Goal: Task Accomplishment & Management: Use online tool/utility

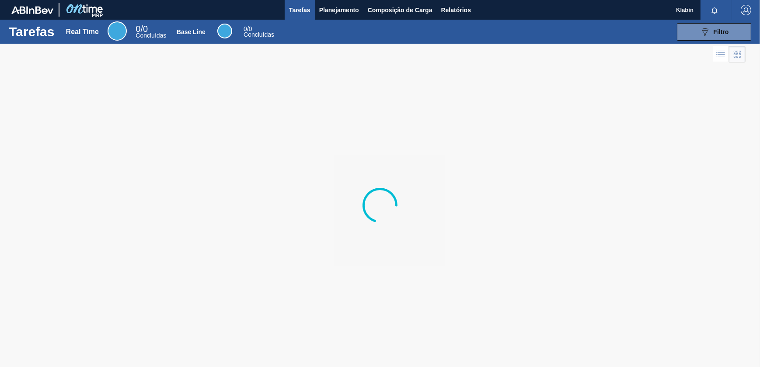
drag, startPoint x: 0, startPoint y: 0, endPoint x: 544, endPoint y: 69, distance: 548.2
click at [544, 69] on div at bounding box center [380, 206] width 760 height 324
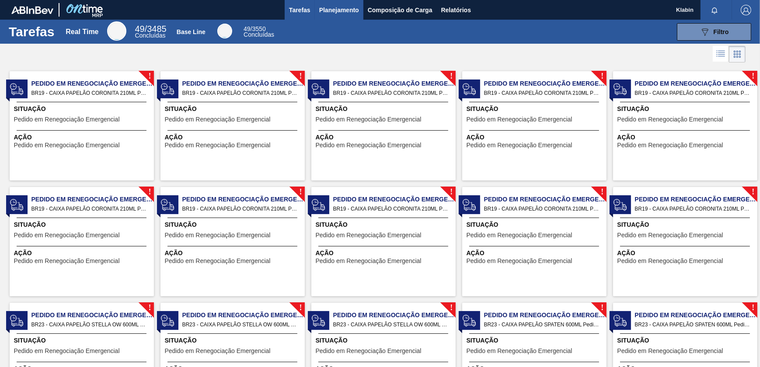
click at [346, 9] on span "Planejamento" at bounding box center [339, 10] width 40 height 10
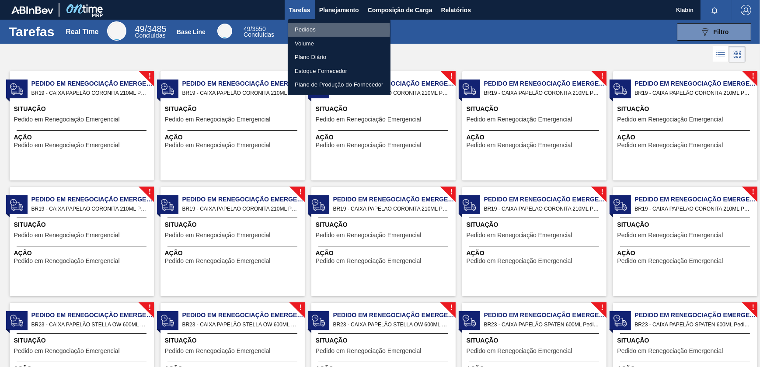
click at [313, 30] on li "Pedidos" at bounding box center [339, 30] width 103 height 14
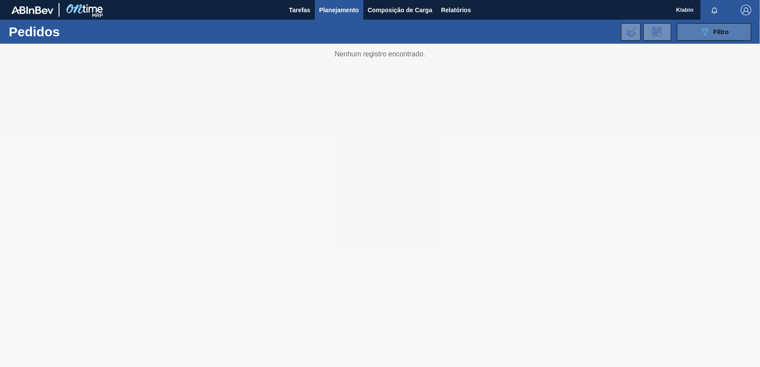
click at [717, 28] on span "Filtro" at bounding box center [720, 31] width 15 height 7
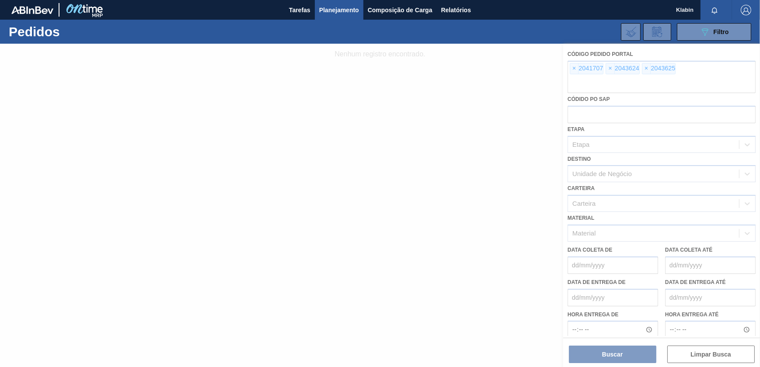
click at [573, 66] on div at bounding box center [380, 206] width 760 height 324
click at [574, 66] on div at bounding box center [380, 206] width 760 height 324
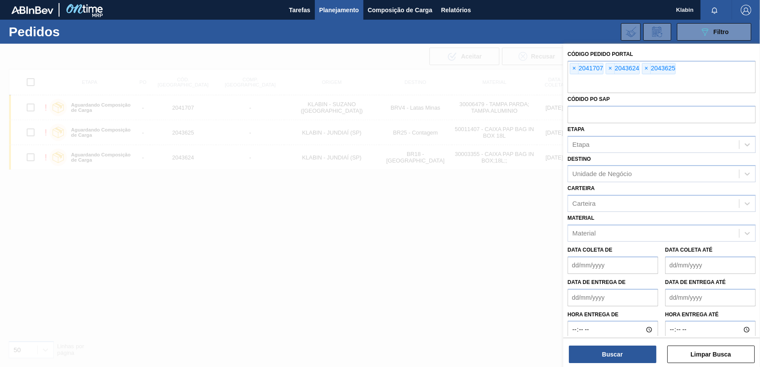
click at [718, 354] on button "Limpar Busca" at bounding box center [710, 354] width 87 height 17
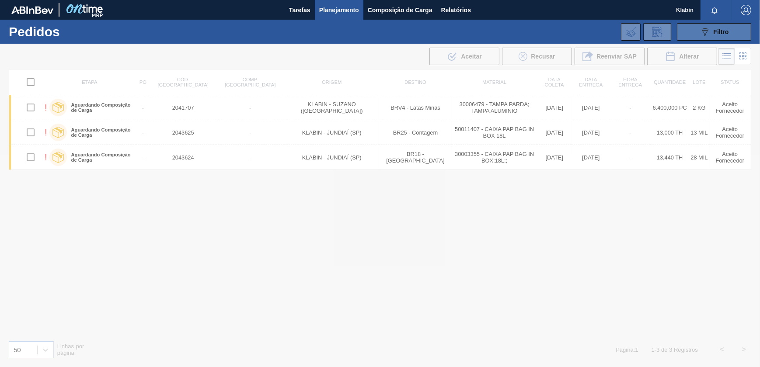
click at [733, 29] on button "089F7B8B-B2A5-4AFE-B5C0-19BA573D28AC Filtro" at bounding box center [714, 31] width 74 height 17
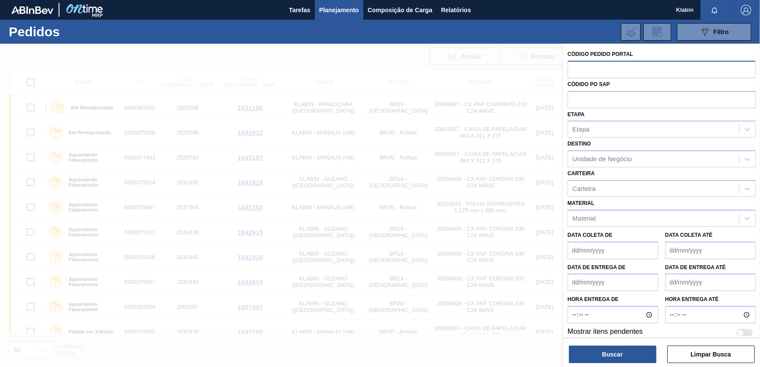
click at [590, 70] on input "text" at bounding box center [661, 69] width 188 height 17
paste input "text"
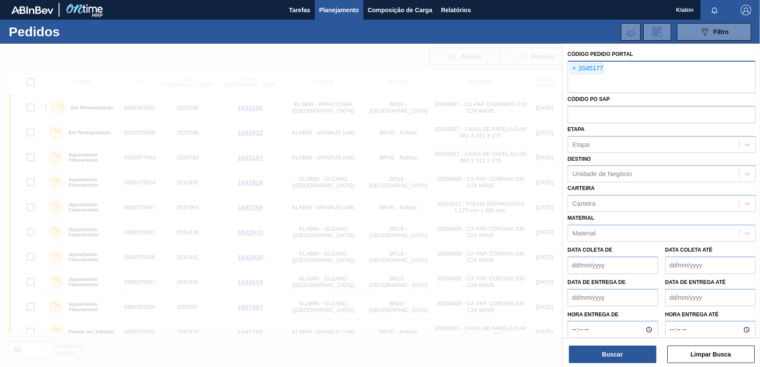
paste input "2043749"
type input "2043749"
click at [617, 356] on button "Buscar" at bounding box center [612, 354] width 87 height 17
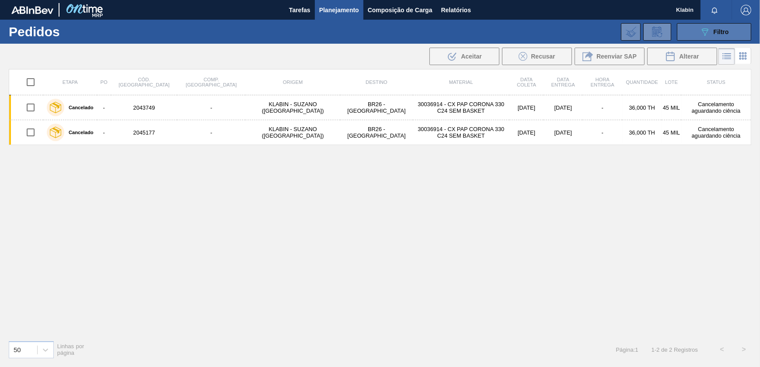
click at [727, 30] on span "Filtro" at bounding box center [720, 31] width 15 height 7
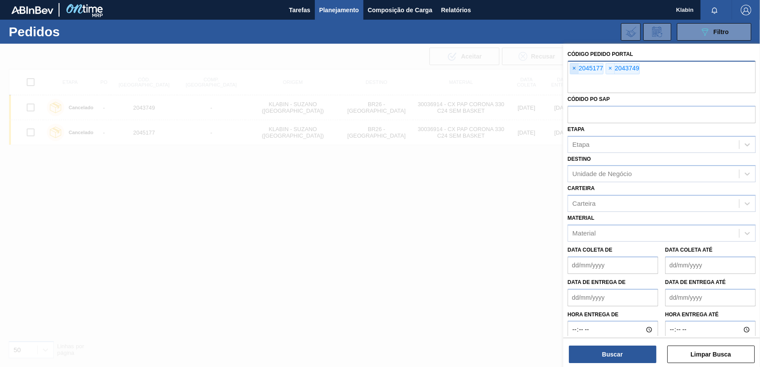
click at [571, 66] on span "×" at bounding box center [574, 68] width 8 height 10
click at [573, 67] on span "×" at bounding box center [574, 68] width 8 height 10
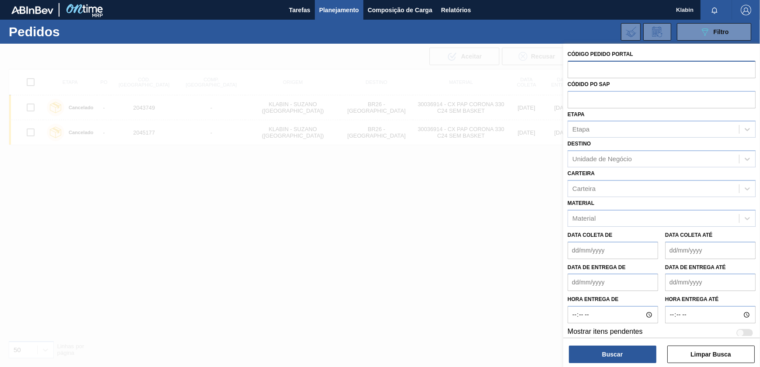
click at [576, 71] on input "text" at bounding box center [661, 69] width 188 height 17
paste input "text"
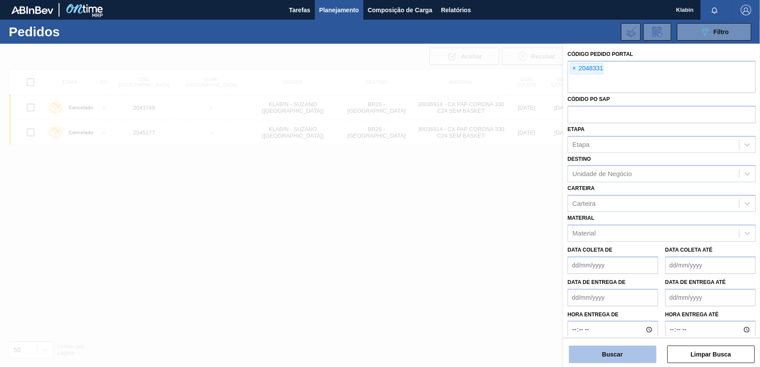
click at [618, 359] on button "Buscar" at bounding box center [612, 354] width 87 height 17
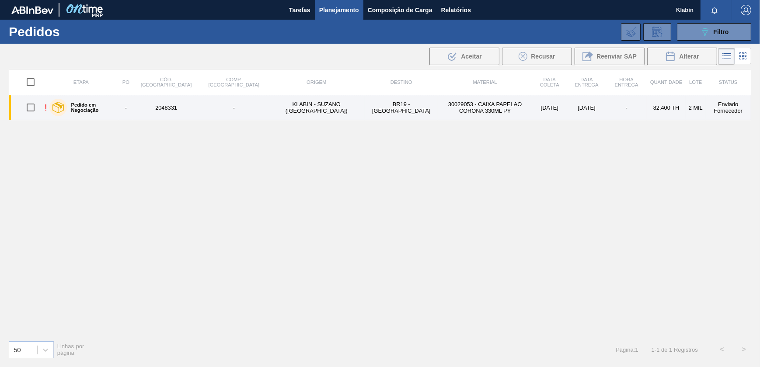
click at [438, 108] on td "30029053 - CAIXA PAPELAO CORONA 330ML PY" at bounding box center [485, 107] width 94 height 25
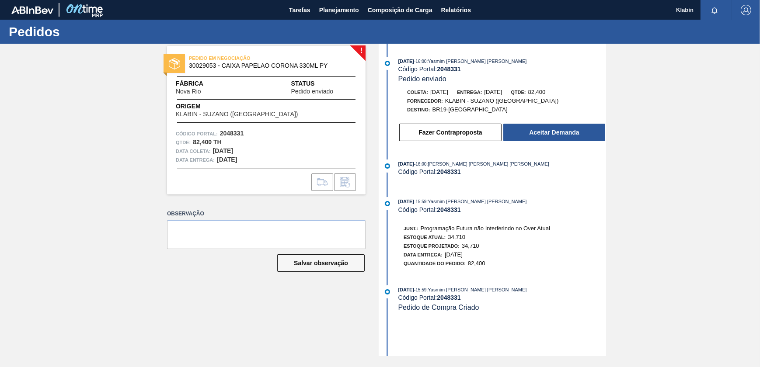
click at [205, 64] on span "30029053 - CAIXA PAPELAO CORONA 330ML PY" at bounding box center [268, 66] width 159 height 7
copy span "30029053"
click at [450, 66] on strong "2048331" at bounding box center [449, 69] width 24 height 7
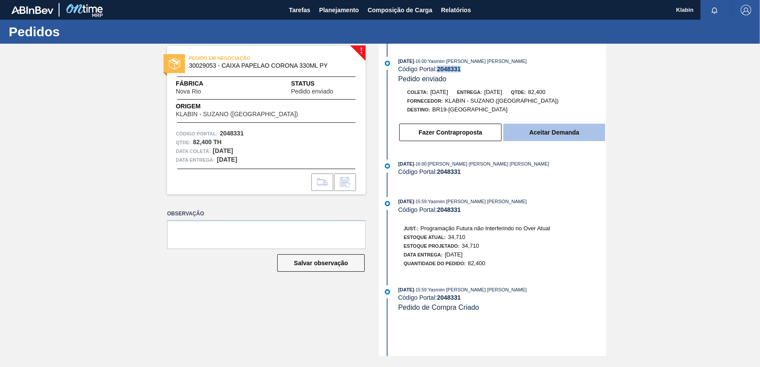
click at [559, 129] on button "Aceitar Demanda" at bounding box center [554, 132] width 102 height 17
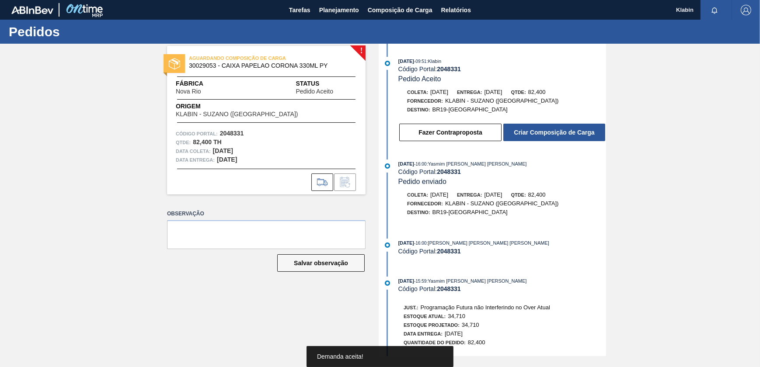
click at [450, 67] on strong "2048331" at bounding box center [449, 69] width 24 height 7
copy strong "2048331"
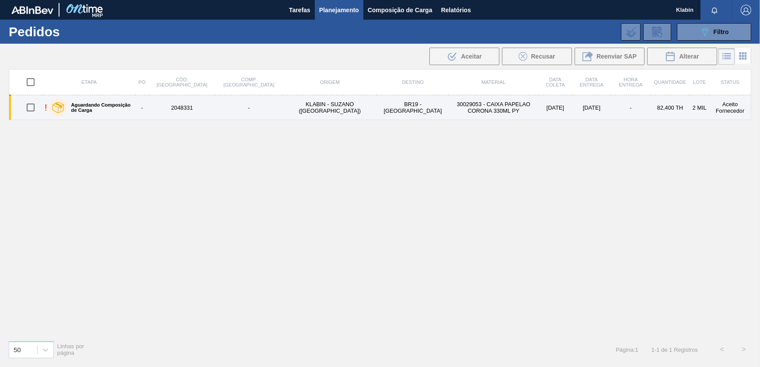
click at [543, 109] on td "[DATE]" at bounding box center [555, 107] width 34 height 25
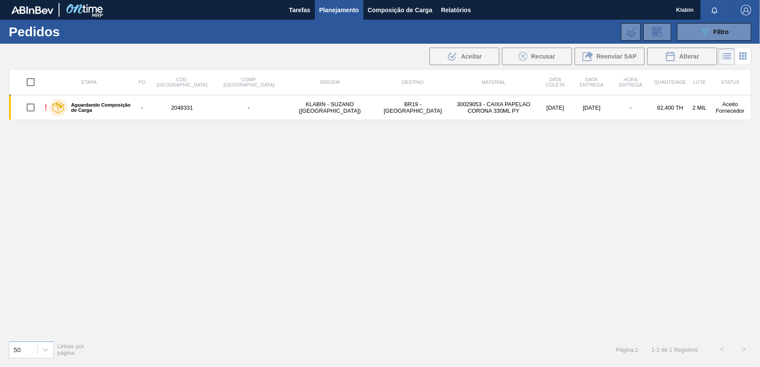
click at [349, 8] on span "Planejamento" at bounding box center [339, 10] width 40 height 10
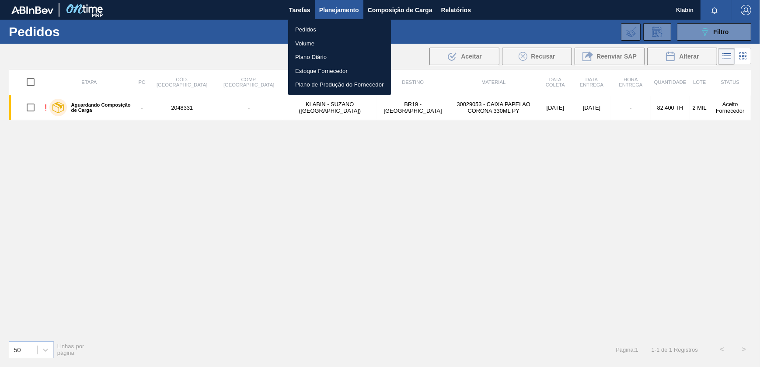
click at [317, 26] on li "Pedidos" at bounding box center [339, 30] width 103 height 14
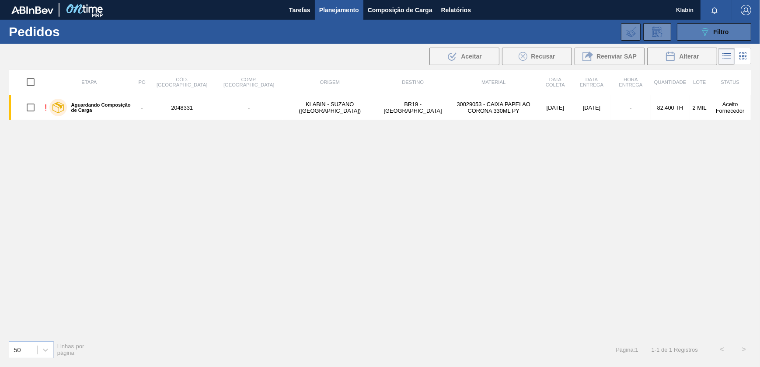
click at [709, 31] on icon "089F7B8B-B2A5-4AFE-B5C0-19BA573D28AC" at bounding box center [704, 32] width 10 height 10
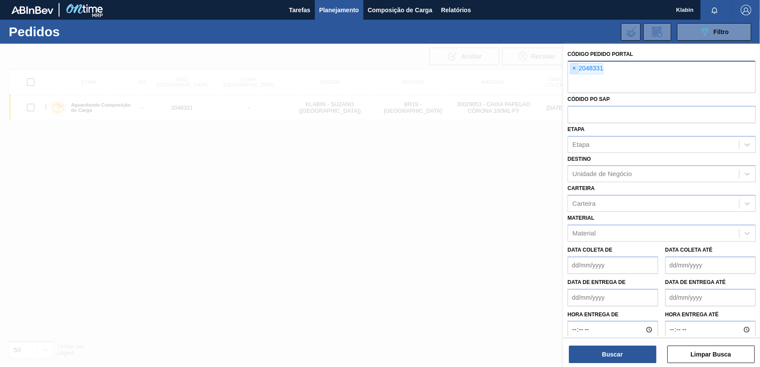
click at [573, 66] on span "×" at bounding box center [574, 68] width 8 height 10
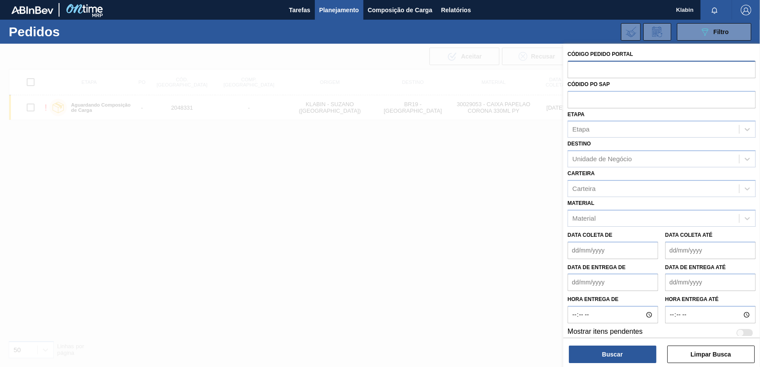
paste input "2048331"
type input "2048331"
click at [631, 355] on button "Buscar" at bounding box center [612, 354] width 87 height 17
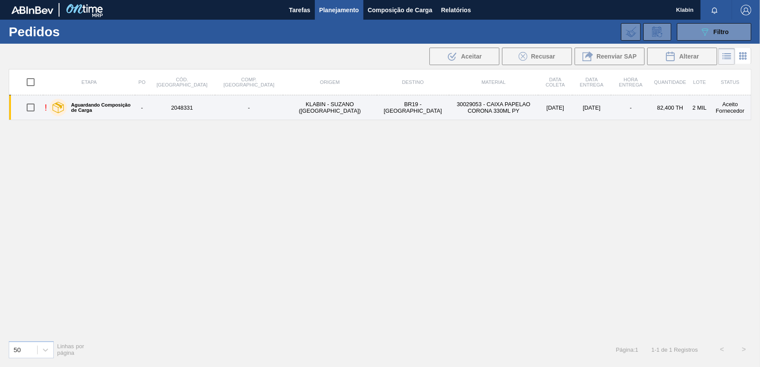
click at [193, 108] on td "2048331" at bounding box center [182, 107] width 66 height 25
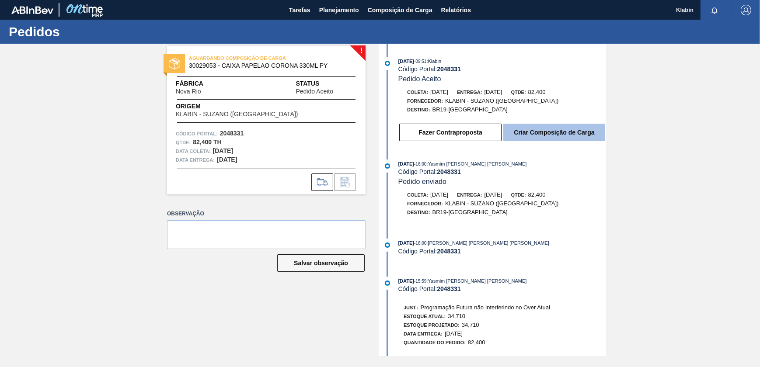
click at [551, 131] on button "Criar Composição de Carga" at bounding box center [554, 132] width 102 height 17
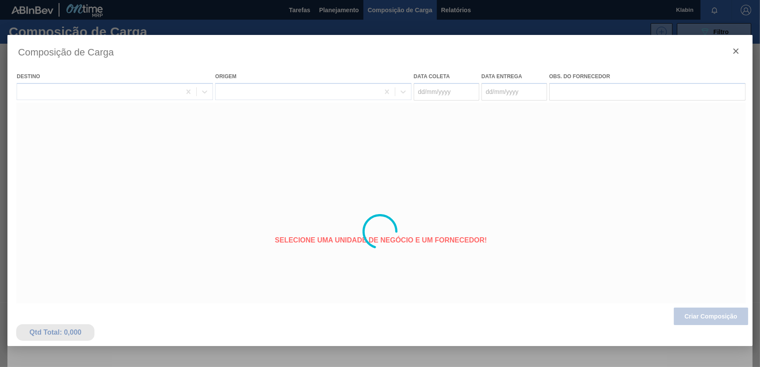
type coleta "[DATE]"
type Entrega "[DATE]"
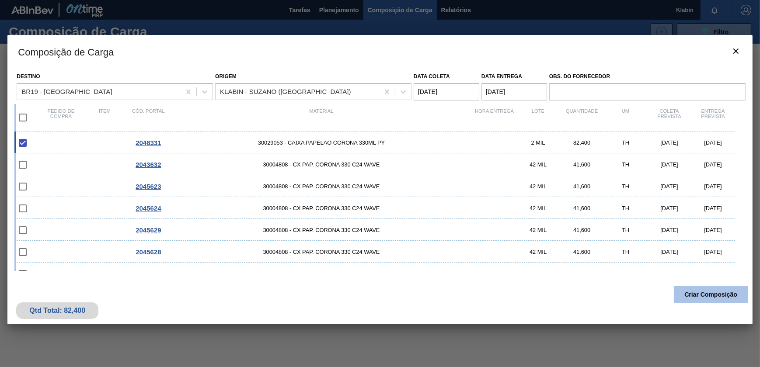
click at [708, 296] on button "Criar Composição" at bounding box center [711, 294] width 74 height 17
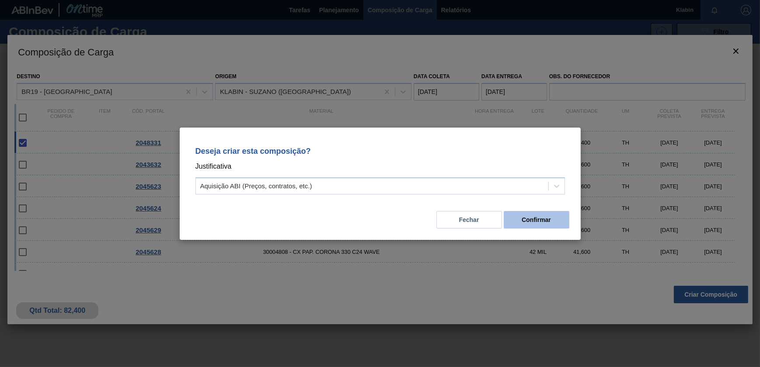
click at [561, 218] on button "Confirmar" at bounding box center [537, 219] width 66 height 17
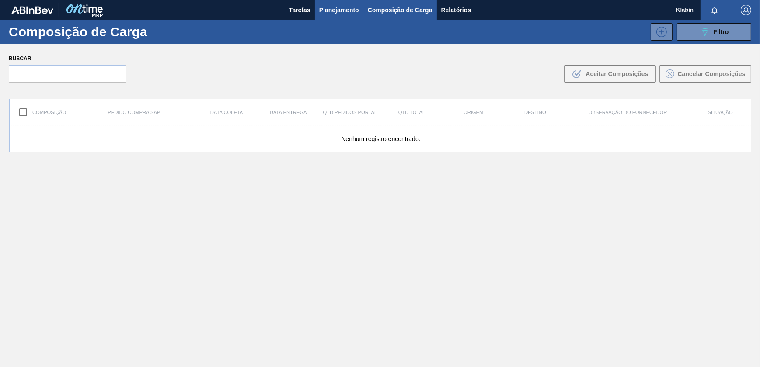
click at [322, 8] on span "Planejamento" at bounding box center [339, 10] width 40 height 10
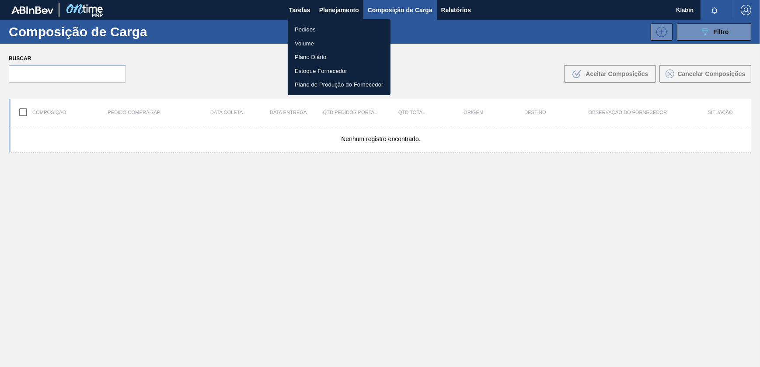
click at [328, 25] on li "Pedidos" at bounding box center [339, 30] width 103 height 14
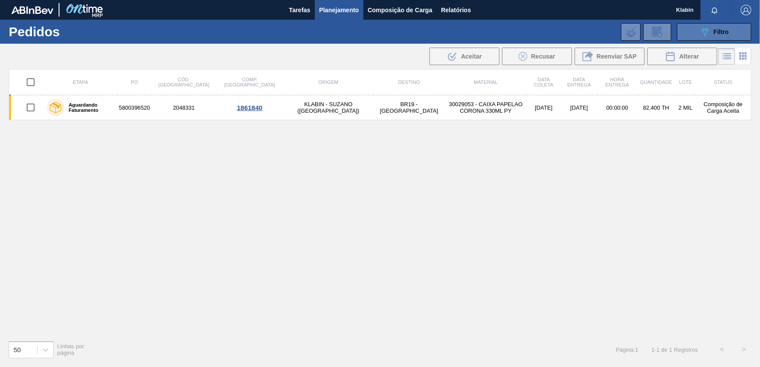
click at [699, 32] on button "089F7B8B-B2A5-4AFE-B5C0-19BA573D28AC Filtro" at bounding box center [714, 31] width 74 height 17
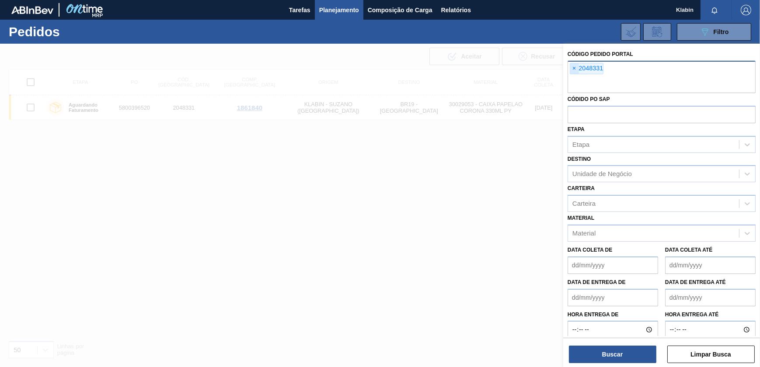
click at [574, 69] on span "×" at bounding box center [574, 68] width 8 height 10
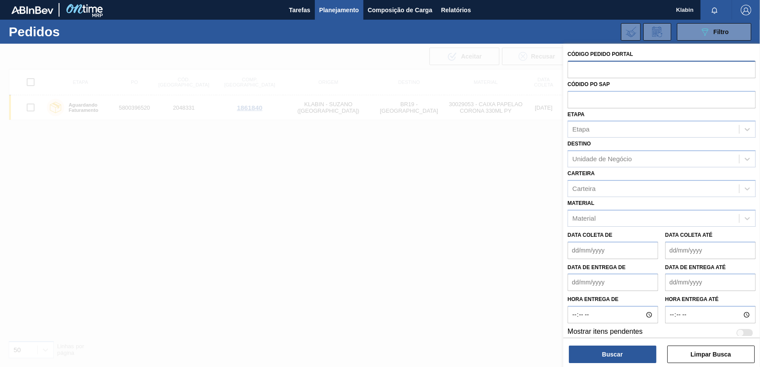
click at [582, 74] on input "text" at bounding box center [661, 69] width 188 height 17
paste input "2048331"
type input "2048331"
click at [629, 349] on button "Buscar" at bounding box center [612, 354] width 87 height 17
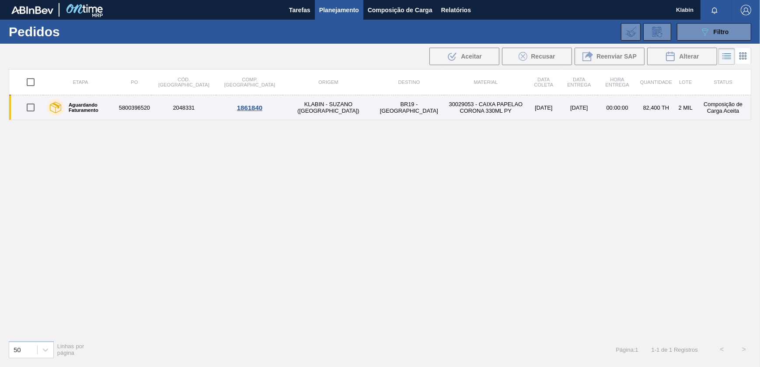
click at [174, 108] on td "2048331" at bounding box center [183, 107] width 65 height 25
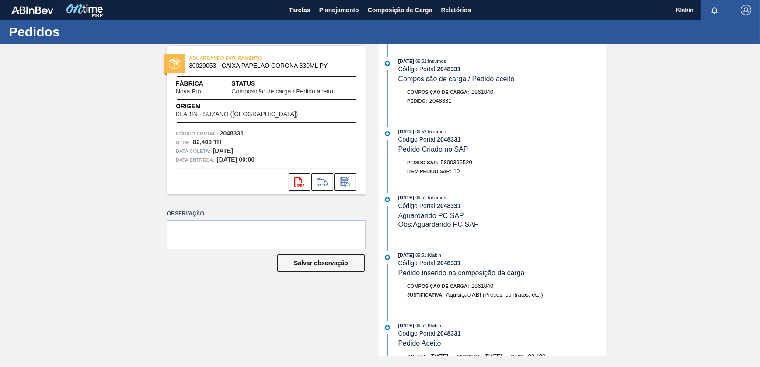
click at [455, 162] on span "5800396520" at bounding box center [456, 162] width 31 height 7
drag, startPoint x: 472, startPoint y: 164, endPoint x: 441, endPoint y: 164, distance: 31.5
click at [441, 164] on div "Pedido SAP: 5800396520" at bounding box center [439, 162] width 65 height 9
copy span "5800396520"
